Goal: Task Accomplishment & Management: Manage account settings

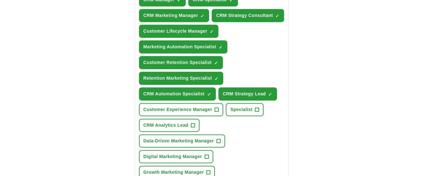
scroll to position [262, 0]
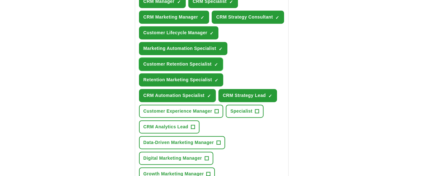
click at [190, 67] on button "Customer Retention Specialist ✓ ×" at bounding box center [181, 64] width 84 height 13
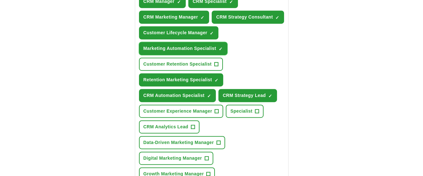
click at [178, 49] on span "Marketing Automation Specialist" at bounding box center [180, 48] width 73 height 7
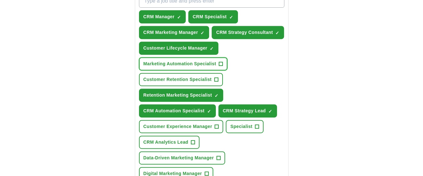
scroll to position [244, 0]
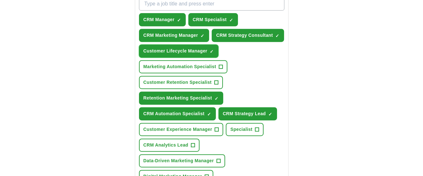
click at [178, 49] on span "Customer Lifecycle Manager" at bounding box center [176, 51] width 64 height 7
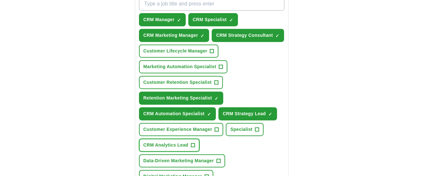
click at [159, 127] on span "CRM Analytics Lead" at bounding box center [166, 145] width 45 height 7
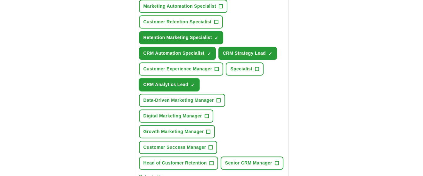
scroll to position [327, 0]
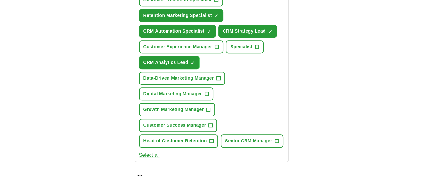
click at [169, 61] on span "CRM Analytics Lead" at bounding box center [166, 62] width 45 height 7
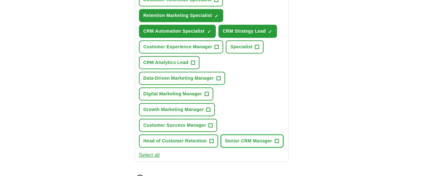
click at [237, 127] on span "Senior CRM Manager" at bounding box center [248, 141] width 47 height 7
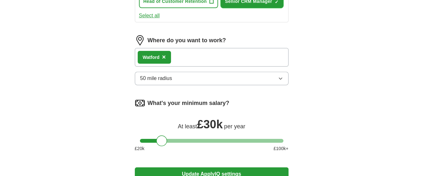
scroll to position [486, 0]
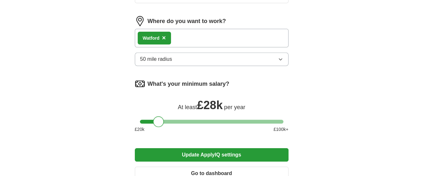
drag, startPoint x: 161, startPoint y: 119, endPoint x: 157, endPoint y: 119, distance: 3.9
click at [157, 119] on div at bounding box center [158, 121] width 11 height 11
click at [227, 127] on button "Update ApplyIQ settings" at bounding box center [212, 154] width 154 height 13
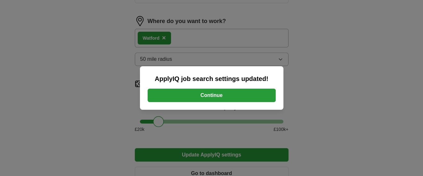
click at [215, 90] on button "Continue" at bounding box center [212, 95] width 128 height 13
